Goal: Task Accomplishment & Management: Use online tool/utility

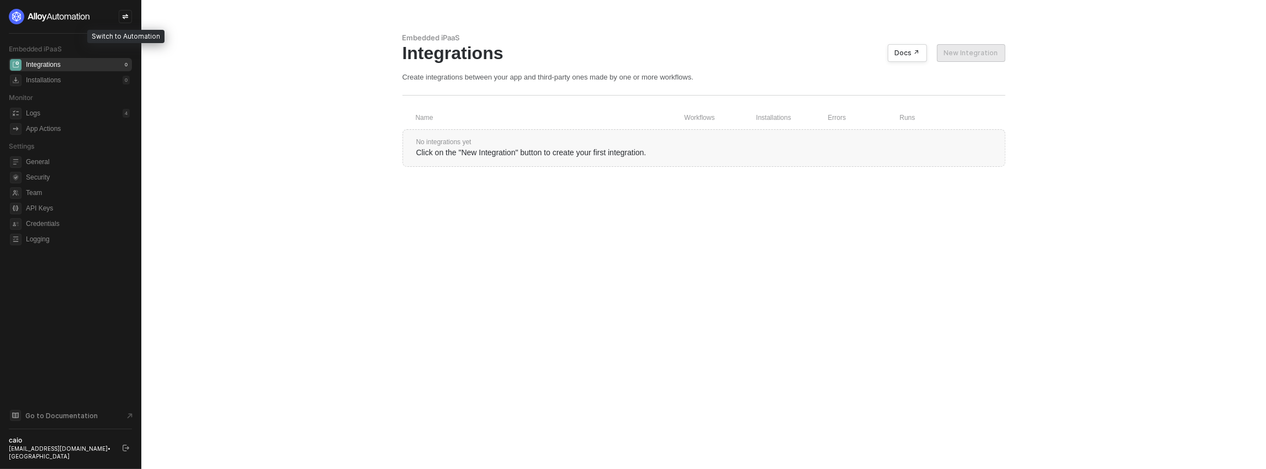
click at [123, 15] on icon "icon-swap" at bounding box center [126, 16] width 6 height 5
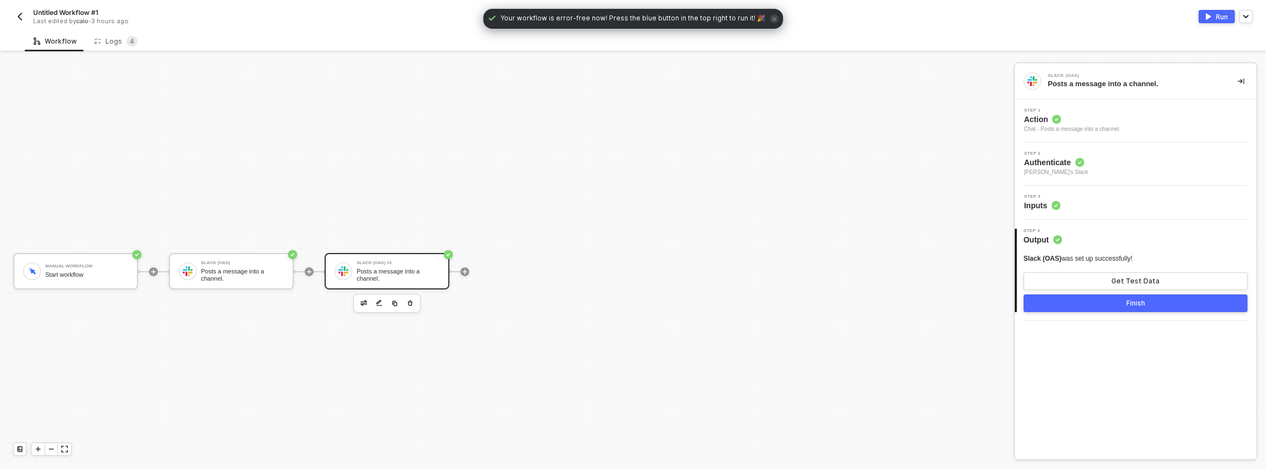
scroll to position [20, 0]
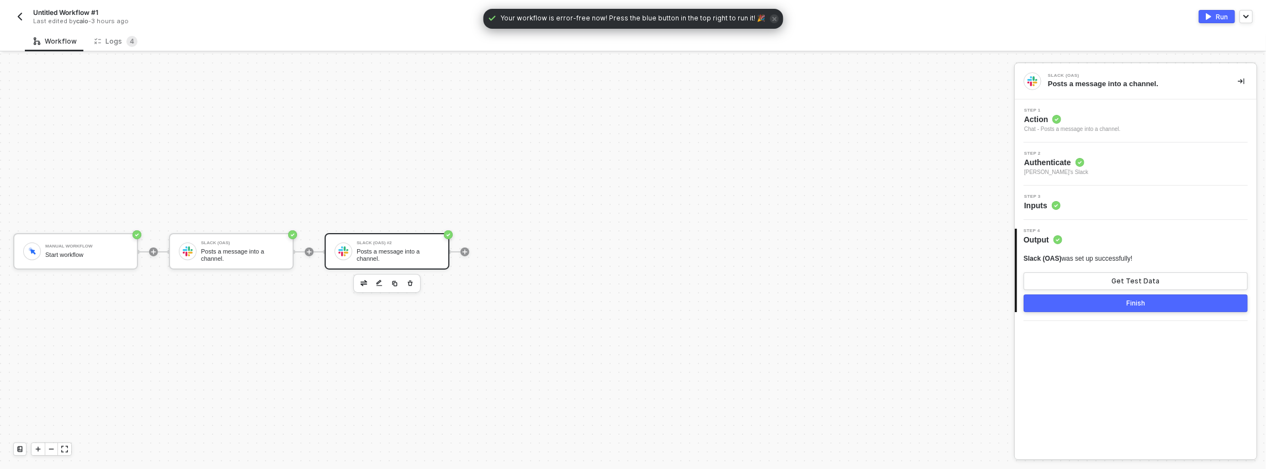
click at [409, 279] on icon "button" at bounding box center [410, 283] width 7 height 9
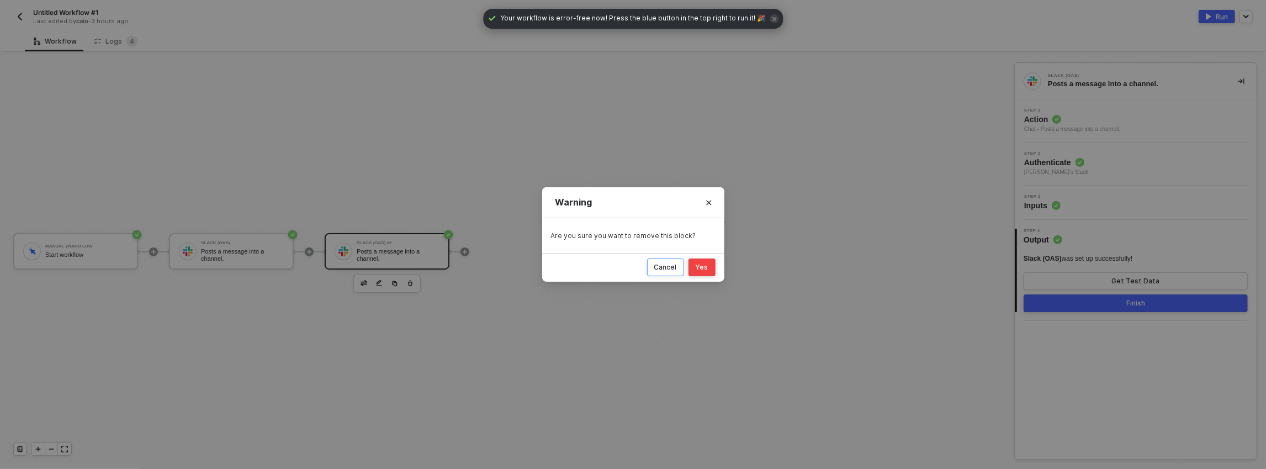
click at [664, 269] on div "Cancel" at bounding box center [665, 267] width 23 height 9
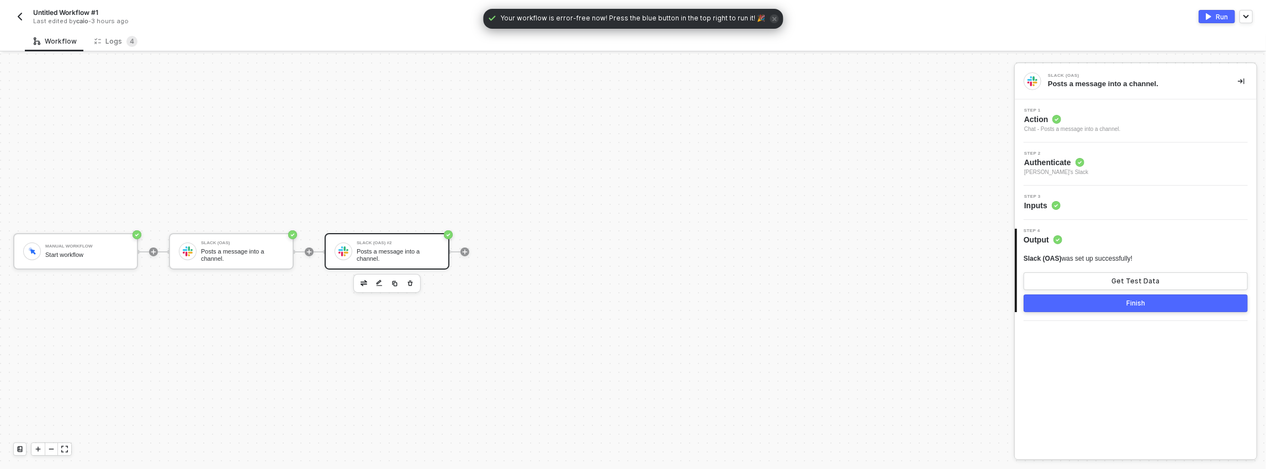
click at [410, 255] on div "Posts a message into a channel." at bounding box center [398, 255] width 83 height 14
click at [1059, 125] on div "Chat - Posts a message into a channel." at bounding box center [1073, 129] width 97 height 9
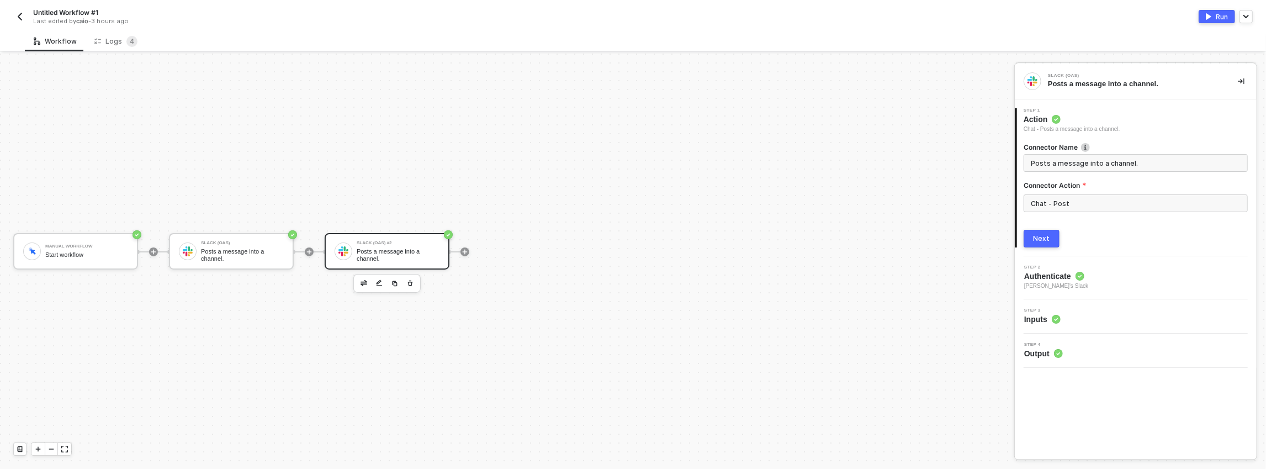
click at [1083, 272] on circle at bounding box center [1080, 276] width 9 height 9
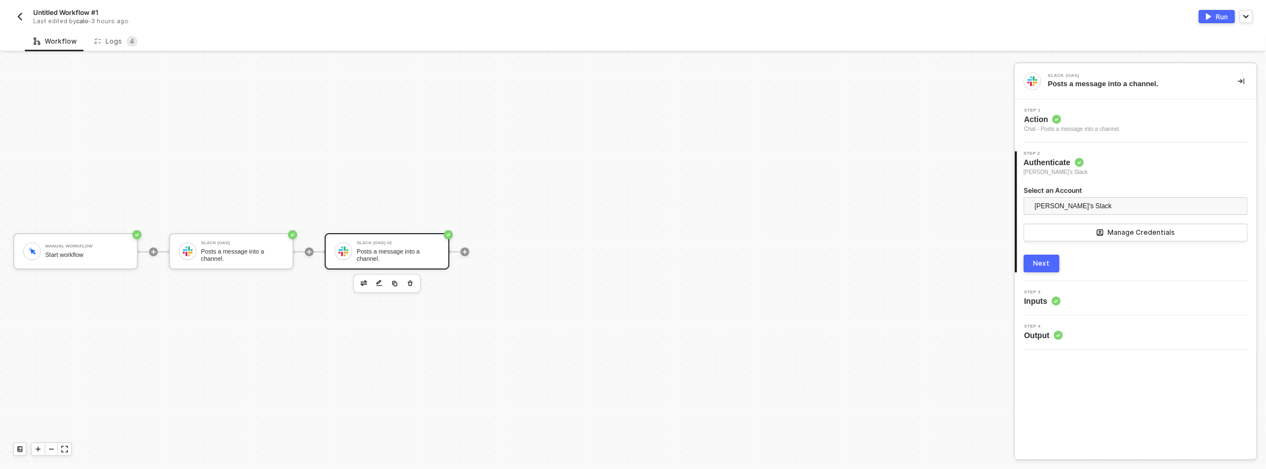
click at [1068, 284] on div "3 Step 3 Inputs" at bounding box center [1136, 298] width 242 height 34
click at [1055, 297] on circle at bounding box center [1056, 301] width 9 height 9
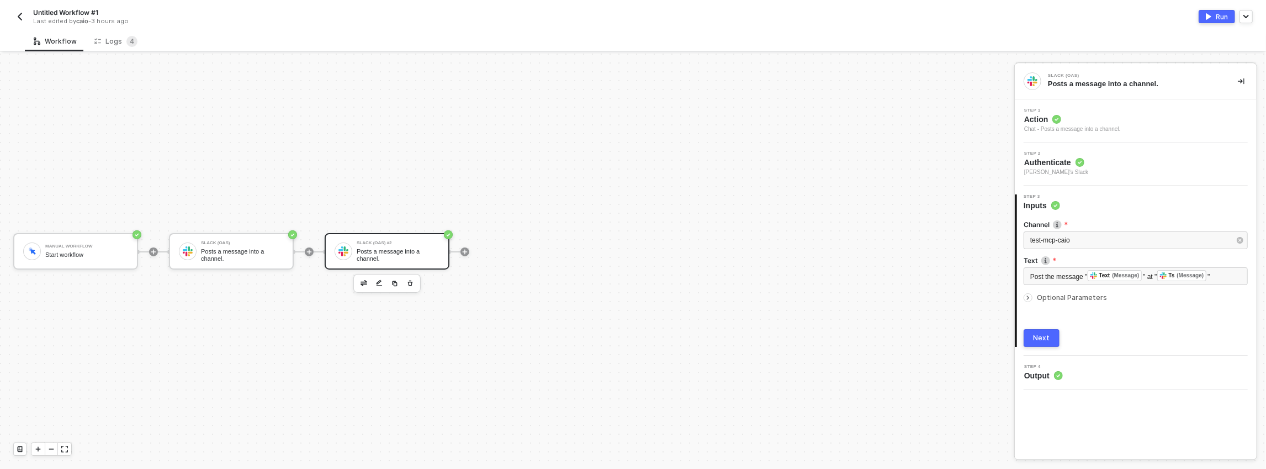
click at [542, 257] on div "Manual Workflow Start workflow Slack (OAS) Posts a message into a channel. Slac…" at bounding box center [504, 252] width 1009 height 436
click at [126, 36] on span "4" at bounding box center [131, 41] width 11 height 11
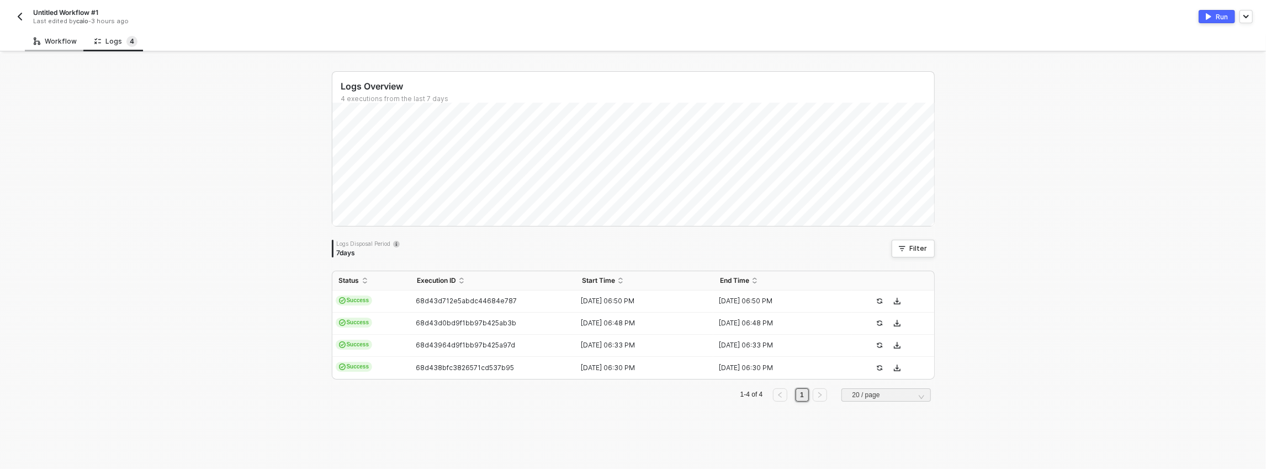
click at [69, 41] on div "Workflow" at bounding box center [55, 41] width 43 height 9
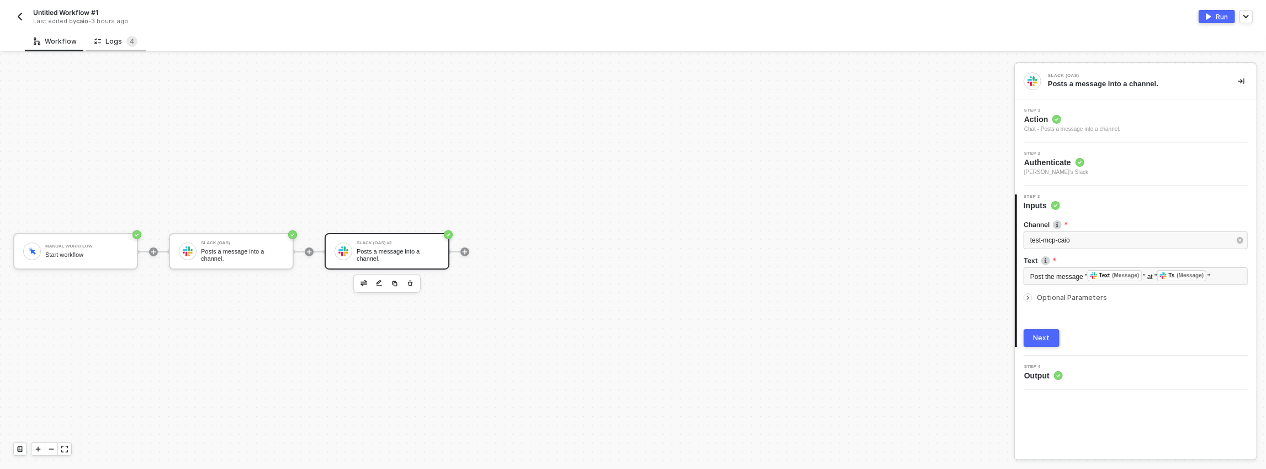
click at [137, 39] on div "Logs 4" at bounding box center [116, 41] width 61 height 20
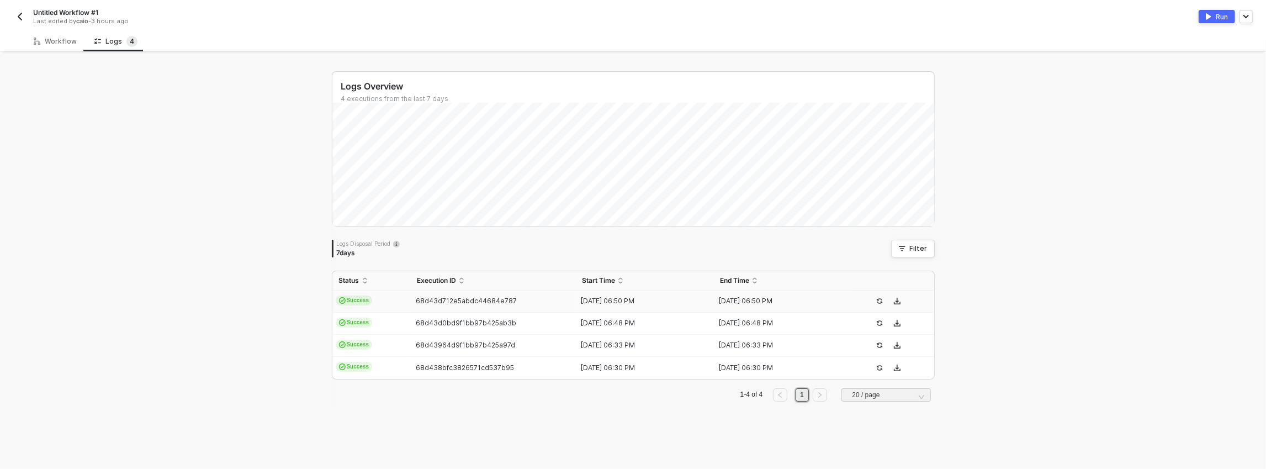
click at [475, 306] on td "68d43d712e5abdc44684e787" at bounding box center [493, 302] width 166 height 22
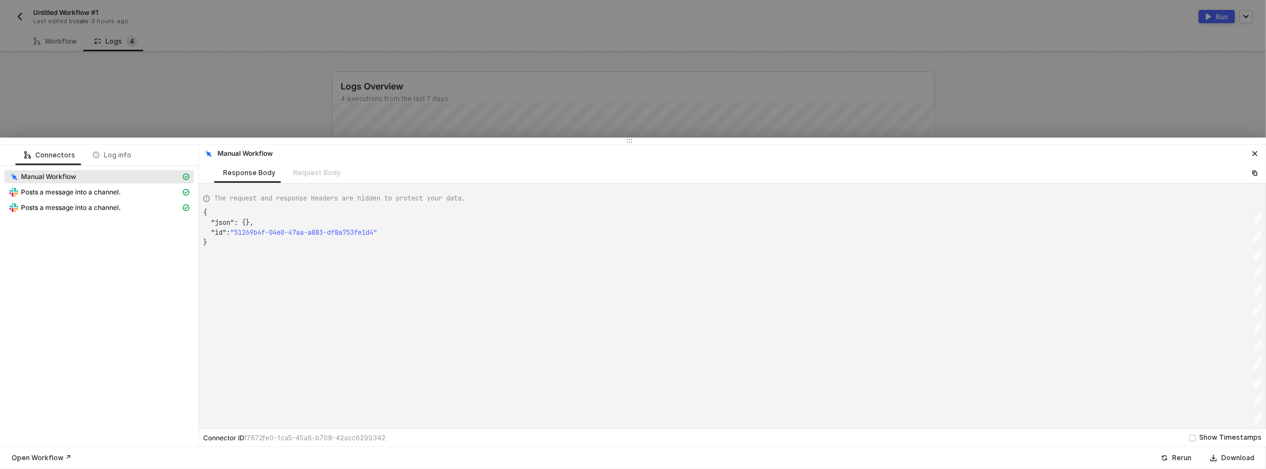
scroll to position [30, 0]
click at [65, 191] on span "Posts a message into a channel." at bounding box center [71, 192] width 100 height 9
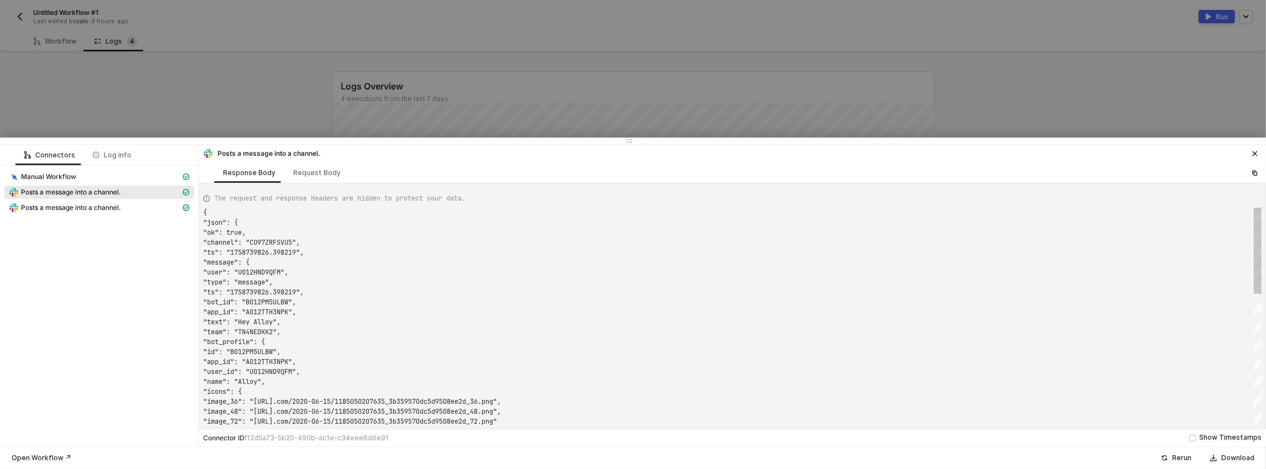
scroll to position [99, 0]
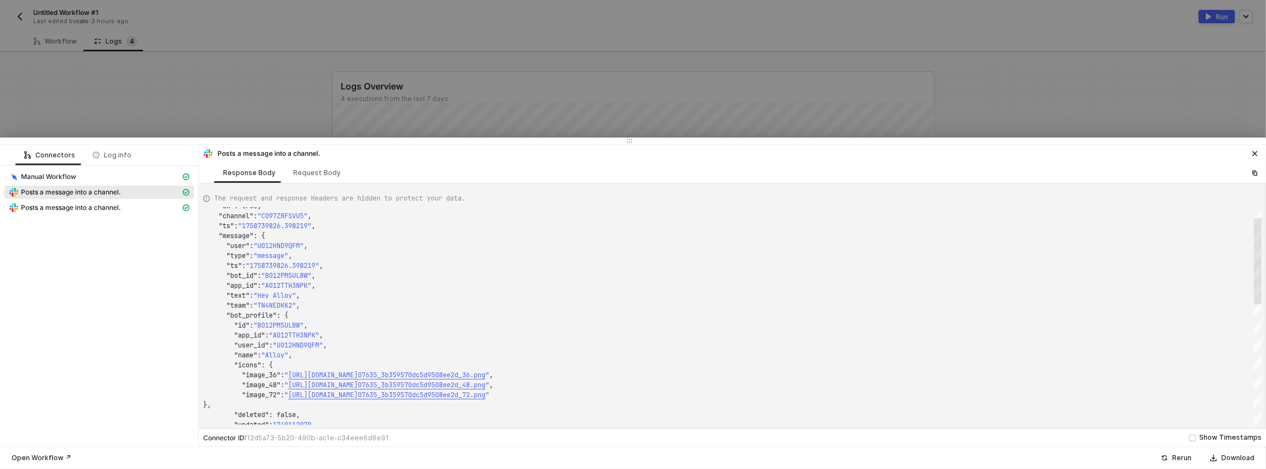
click at [1244, 208] on div ""image_48" : " https://avatars.slack-edge.com/2020-06-15/11850502 07635_3b35957…" at bounding box center [732, 316] width 1059 height 217
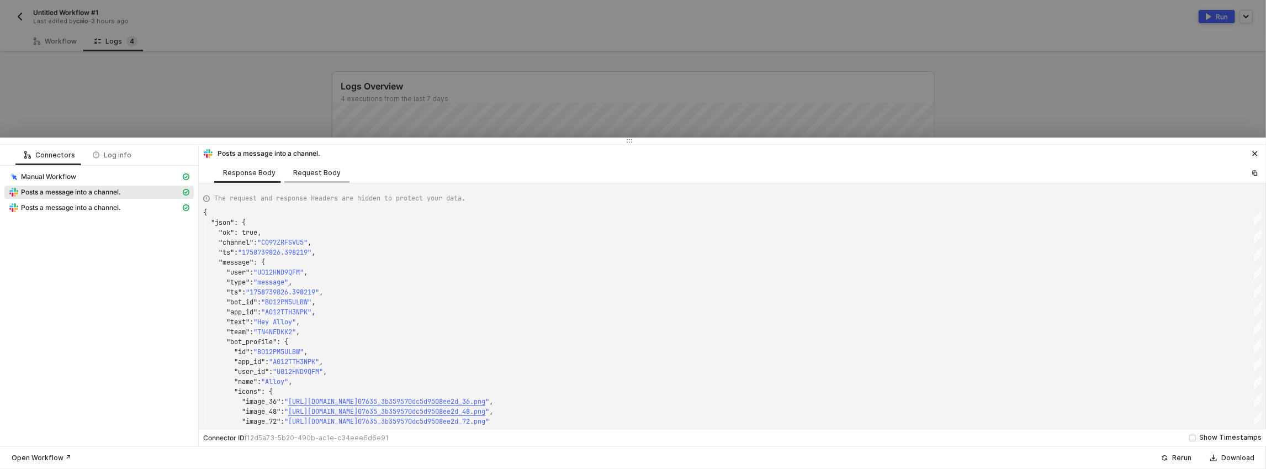
click at [300, 181] on div "Request Body" at bounding box center [316, 172] width 65 height 20
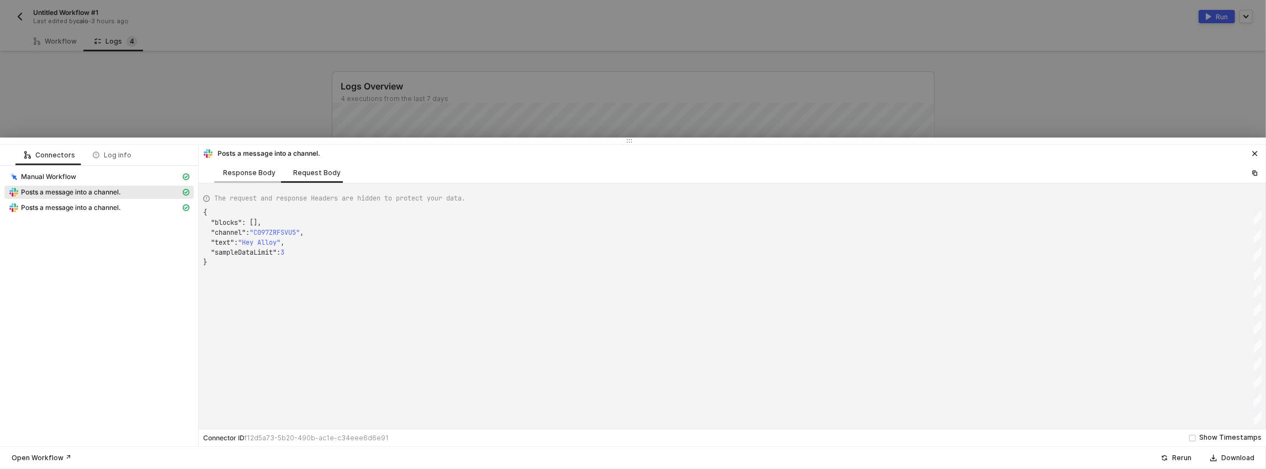
click at [246, 178] on div "Response Body" at bounding box center [249, 172] width 70 height 20
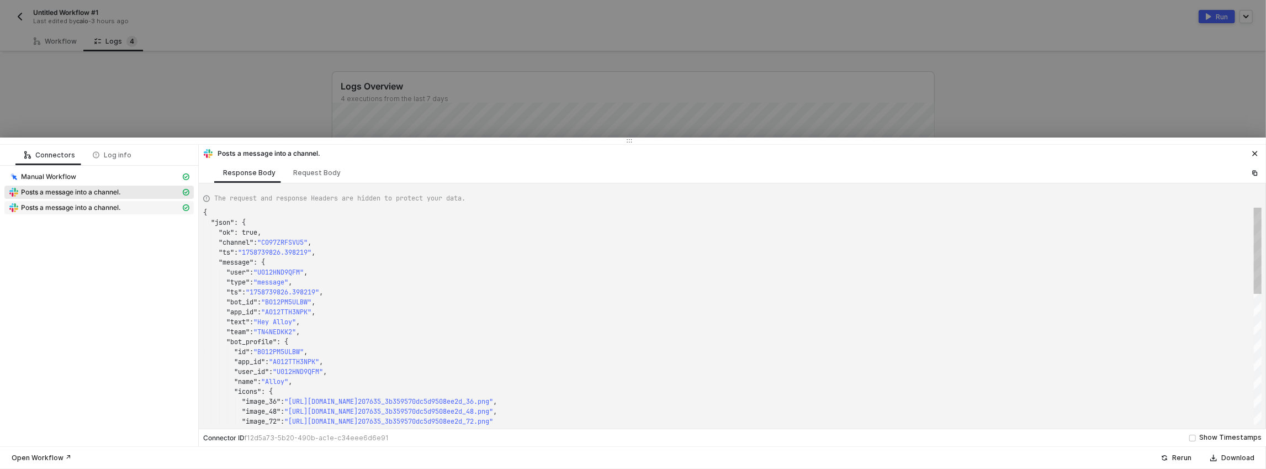
click at [92, 208] on span "Posts a message into a channel." at bounding box center [71, 207] width 100 height 9
click at [313, 173] on div "Request Body" at bounding box center [316, 172] width 47 height 9
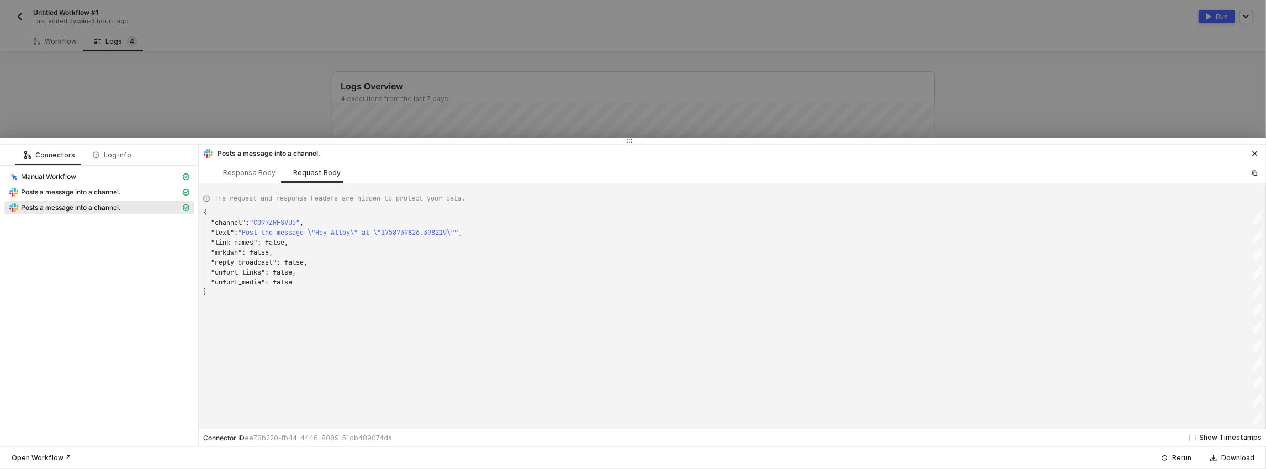
click at [248, 183] on div "The request and response Headers are hidden to protect your data. { "channel" :…" at bounding box center [733, 306] width 1068 height 246
click at [241, 189] on div "The request and response Headers are hidden to protect your data." at bounding box center [732, 198] width 1059 height 19
click at [241, 185] on div "The request and response Headers are hidden to protect your data. { "channel" :…" at bounding box center [733, 306] width 1068 height 246
click at [243, 174] on div "Response Body" at bounding box center [249, 172] width 52 height 9
type textarea "{ "json": { "ok": true, "channel": "C097ZRFSVU5", "ts": "1758739827.230289", "m…"
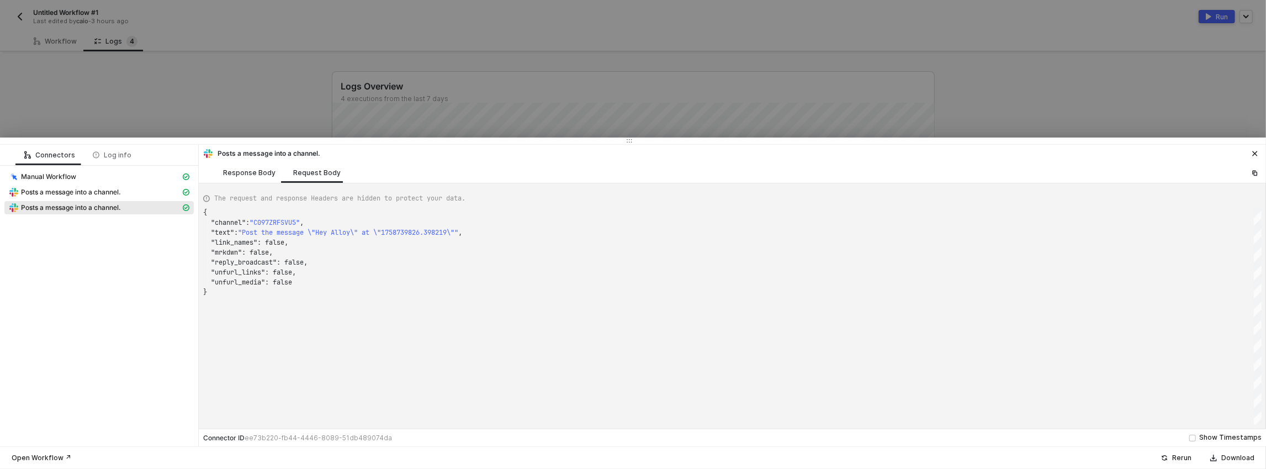
scroll to position [99, 0]
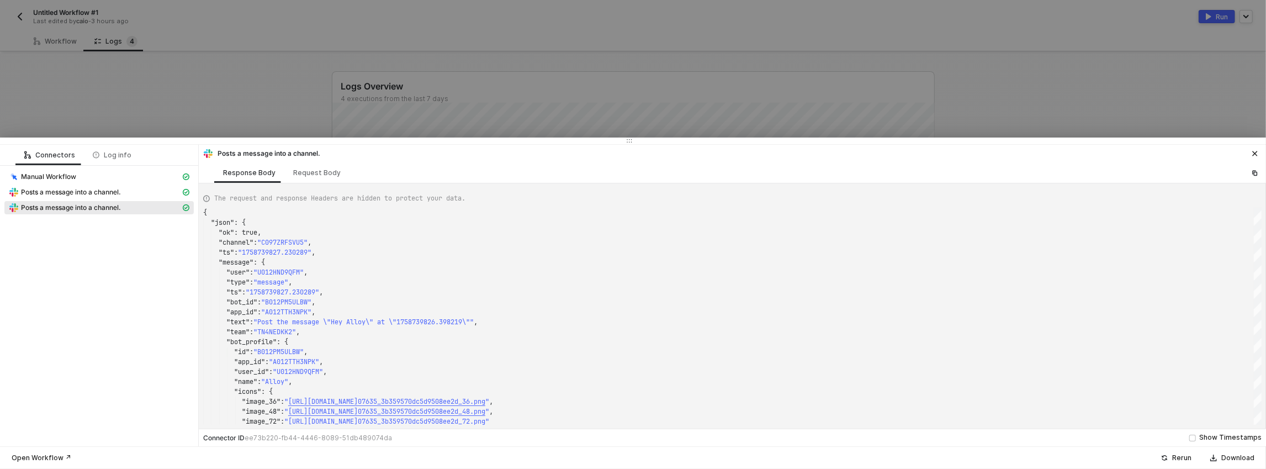
drag, startPoint x: 905, startPoint y: 57, endPoint x: 820, endPoint y: 84, distance: 88.6
click at [905, 57] on div at bounding box center [633, 234] width 1266 height 469
